Goal: Information Seeking & Learning: Learn about a topic

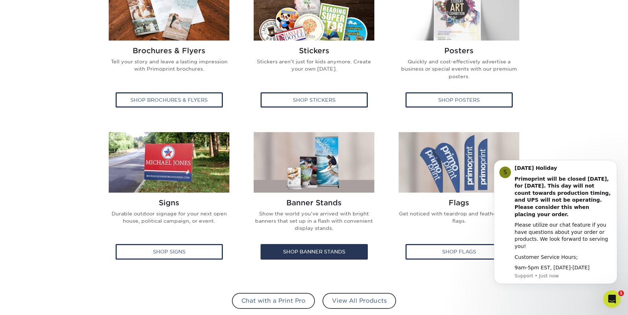
scroll to position [338, 0]
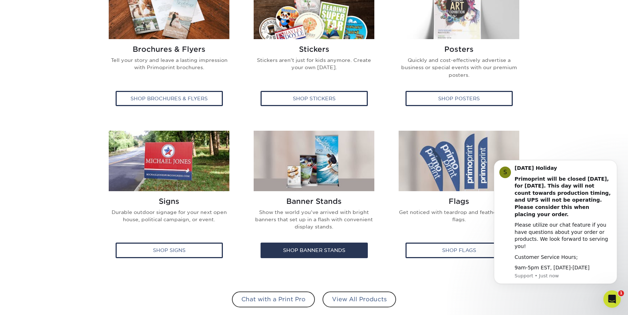
click at [313, 170] on img at bounding box center [314, 161] width 121 height 61
click at [318, 209] on p "Show the world you've arrived with bright banners that set up in a flash with c…" at bounding box center [314, 223] width 122 height 28
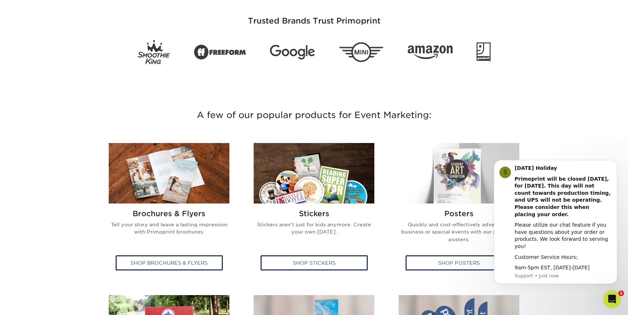
scroll to position [172, 0]
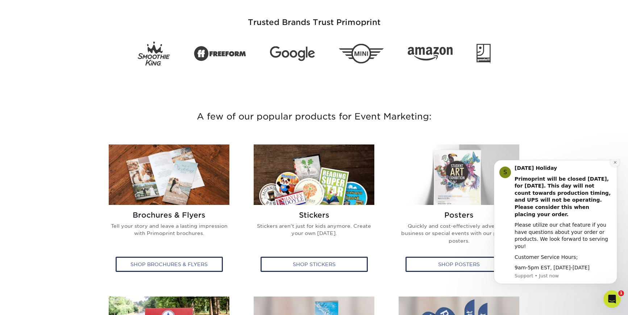
click at [616, 165] on icon "Dismiss notification" at bounding box center [615, 163] width 4 height 4
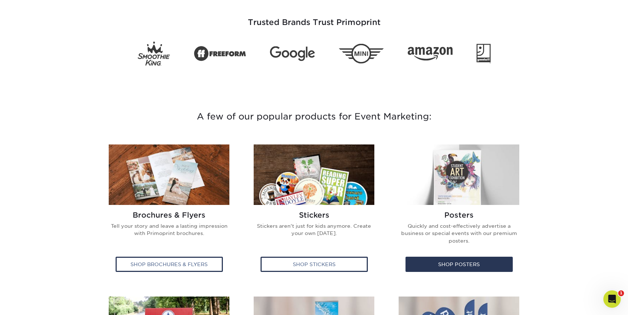
click at [484, 169] on img at bounding box center [459, 175] width 121 height 61
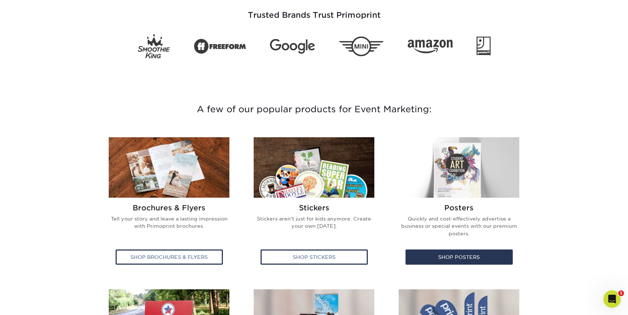
scroll to position [291, 0]
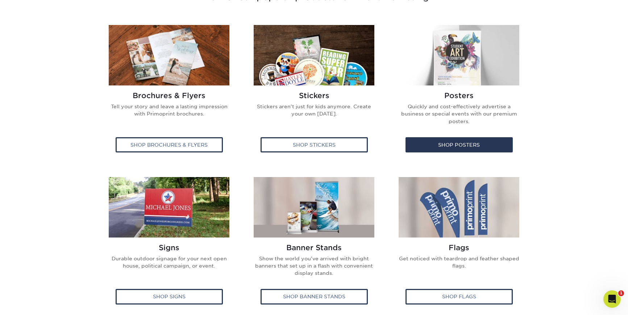
click at [452, 68] on img at bounding box center [459, 55] width 121 height 61
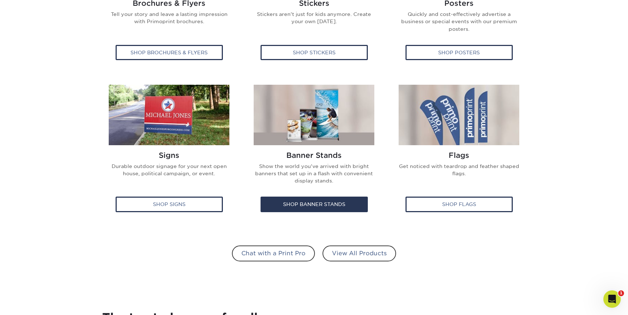
scroll to position [241, 0]
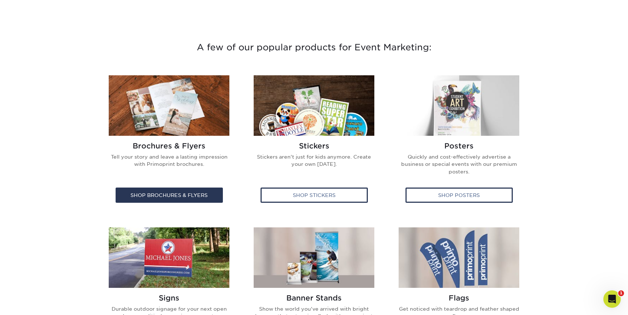
click at [186, 93] on img at bounding box center [169, 105] width 121 height 61
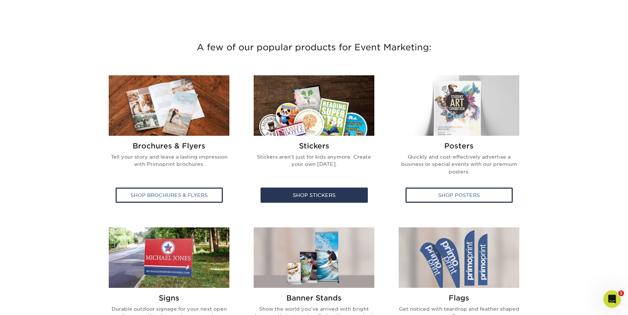
click at [291, 98] on img at bounding box center [314, 105] width 121 height 61
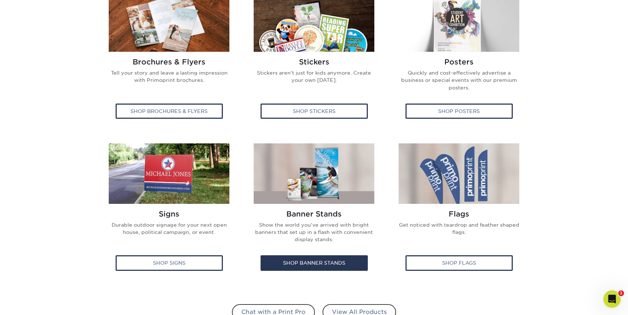
scroll to position [324, 0]
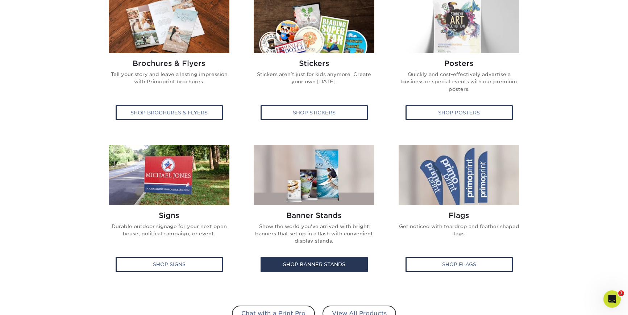
click at [327, 178] on img at bounding box center [314, 175] width 121 height 61
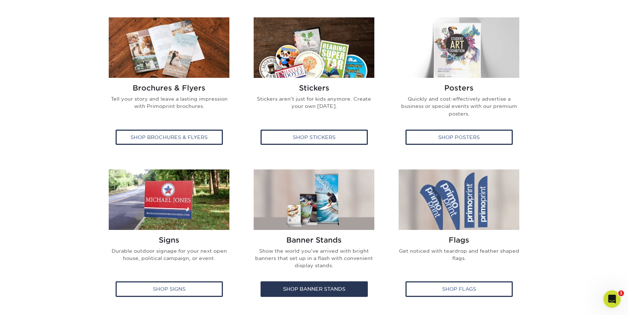
scroll to position [364, 0]
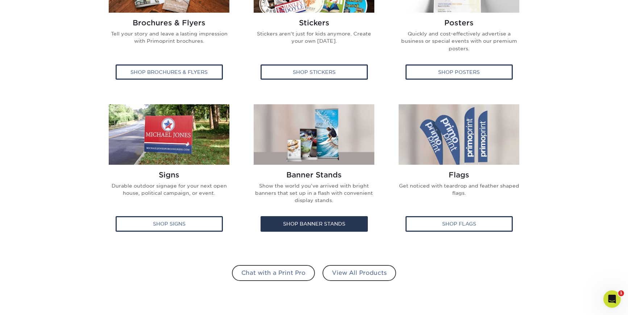
click at [313, 159] on img at bounding box center [314, 134] width 121 height 61
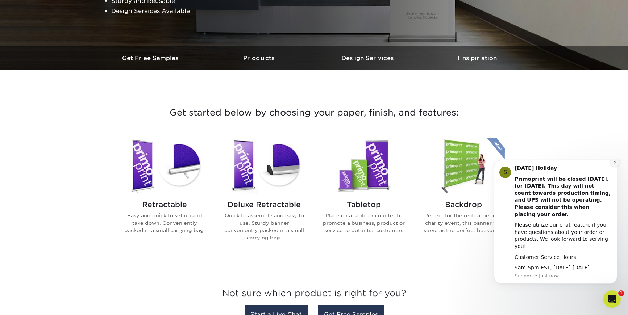
click at [614, 165] on icon "Dismiss notification" at bounding box center [615, 163] width 4 height 4
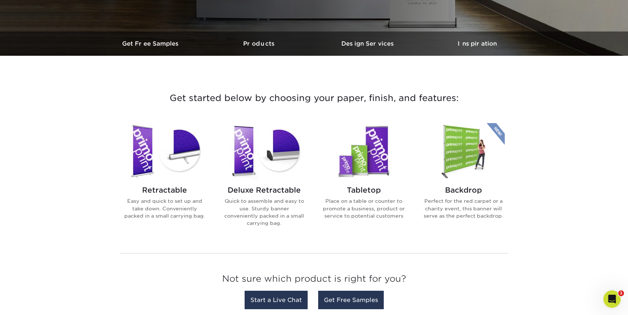
scroll to position [201, 0]
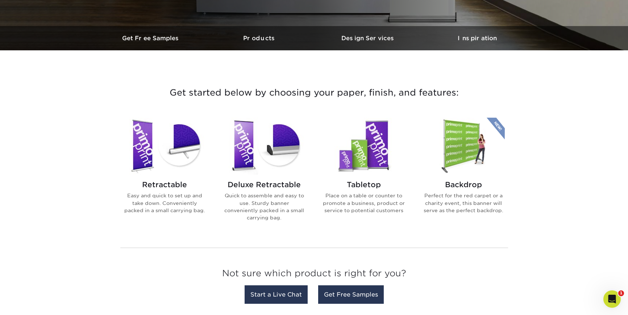
click at [365, 158] on img at bounding box center [364, 146] width 82 height 57
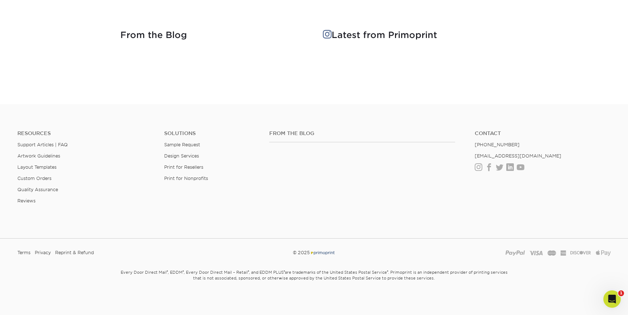
scroll to position [460, 0]
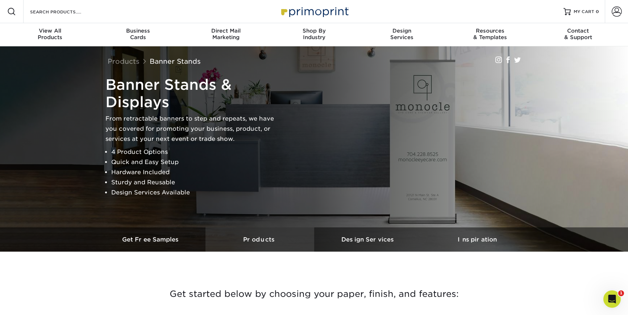
click at [260, 239] on h3 "Products" at bounding box center [259, 239] width 109 height 7
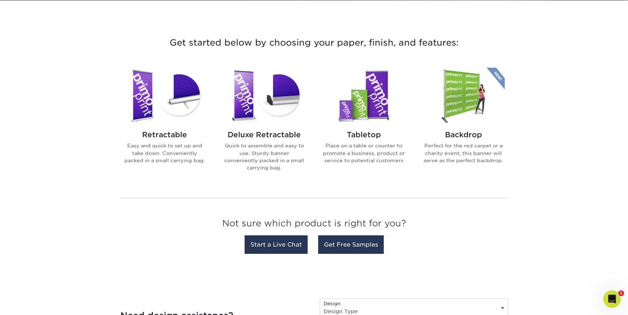
scroll to position [252, 0]
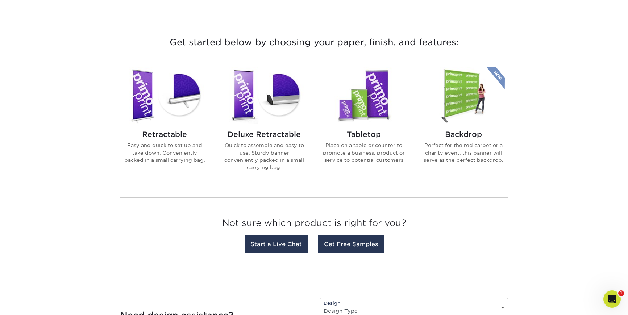
click at [174, 124] on img at bounding box center [165, 95] width 82 height 57
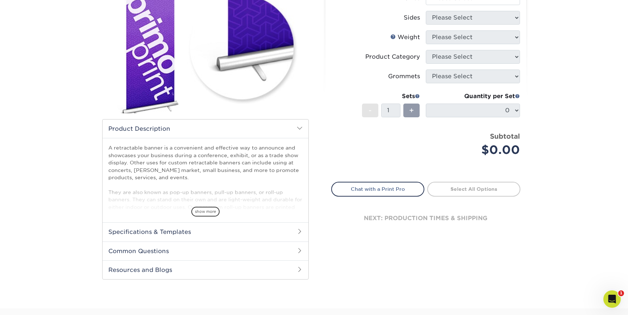
scroll to position [103, 0]
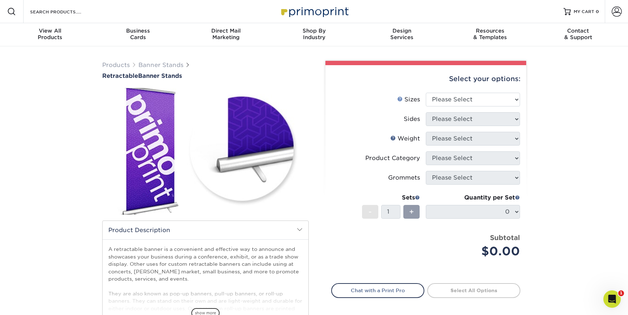
click at [399, 98] on link "Sizes Help" at bounding box center [400, 99] width 6 height 6
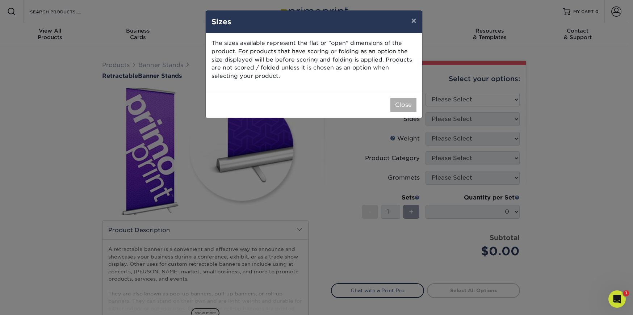
click at [408, 107] on button "Close" at bounding box center [404, 105] width 26 height 14
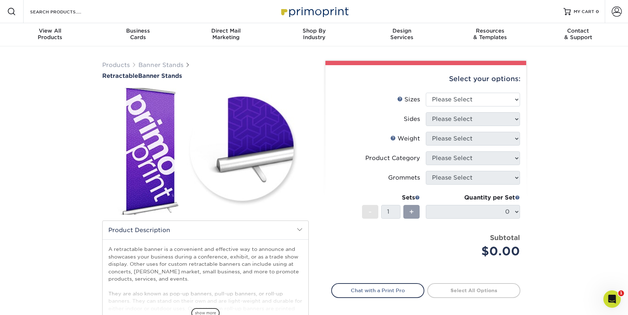
click at [441, 91] on div "Select your options:" at bounding box center [425, 79] width 189 height 28
